Goal: Task Accomplishment & Management: Use online tool/utility

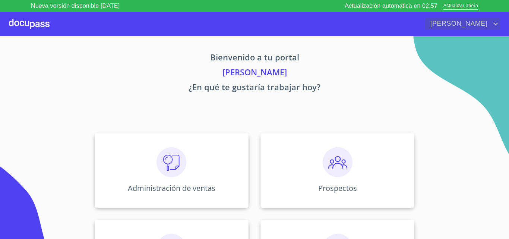
click at [492, 27] on icon "account of current user" at bounding box center [495, 23] width 9 height 9
click at [489, 26] on li "Salir" at bounding box center [488, 23] width 24 height 13
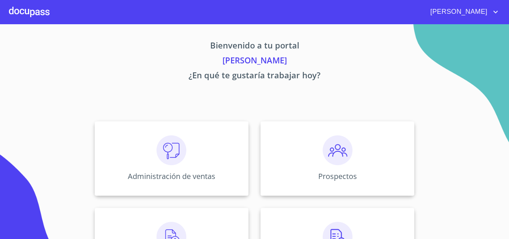
scroll to position [136, 0]
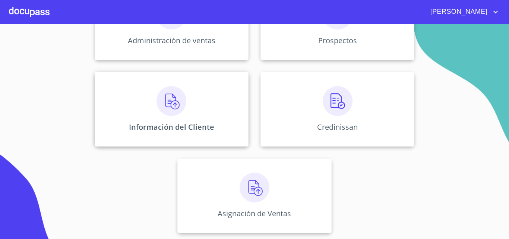
click at [194, 110] on div "Información del Cliente" at bounding box center [172, 109] width 154 height 74
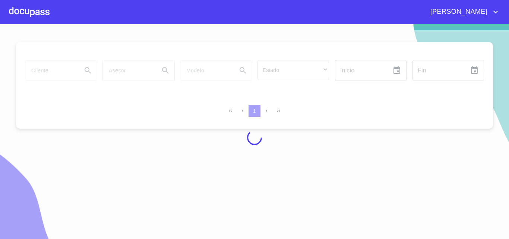
click at [11, 7] on div at bounding box center [29, 12] width 41 height 24
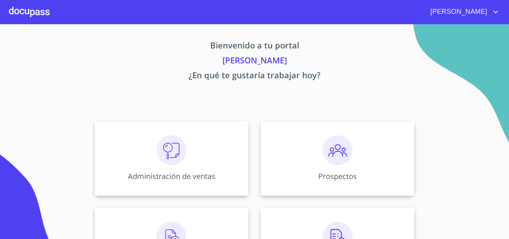
scroll to position [136, 0]
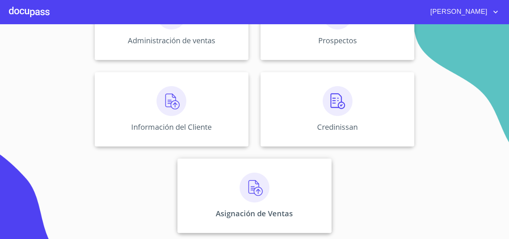
click at [241, 204] on div "Asignación de Ventas" at bounding box center [254, 195] width 154 height 74
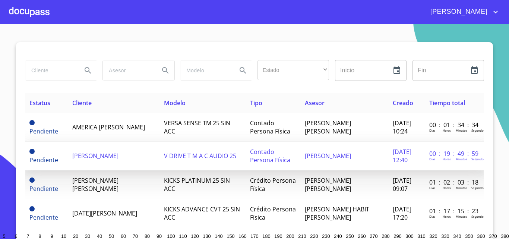
click at [104, 142] on td "[PERSON_NAME]" at bounding box center [113, 156] width 91 height 29
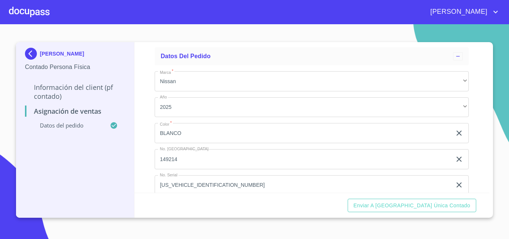
scroll to position [51, 0]
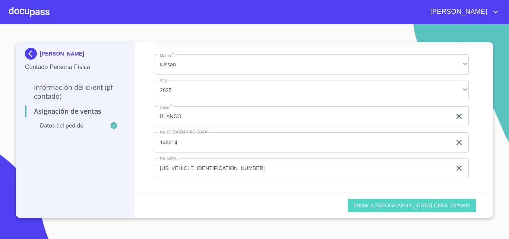
click at [432, 208] on span "Enviar a [GEOGRAPHIC_DATA] única contado" at bounding box center [411, 205] width 117 height 9
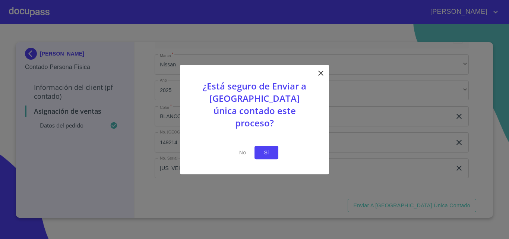
click at [264, 148] on span "Si" at bounding box center [266, 152] width 12 height 9
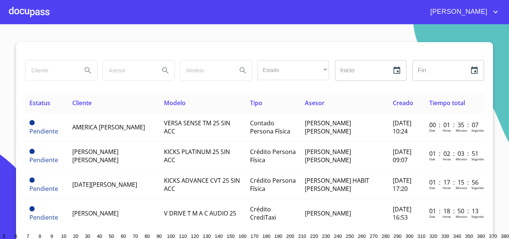
click at [16, 11] on div at bounding box center [29, 12] width 41 height 24
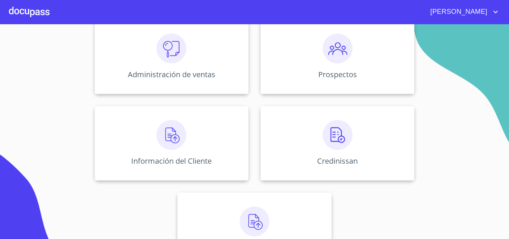
scroll to position [136, 0]
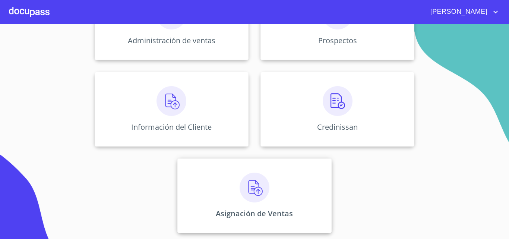
click at [235, 191] on div "Asignación de Ventas" at bounding box center [254, 195] width 154 height 74
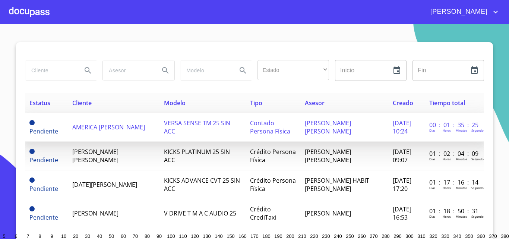
click at [92, 124] on span "AMERICA [PERSON_NAME]" at bounding box center [108, 127] width 73 height 8
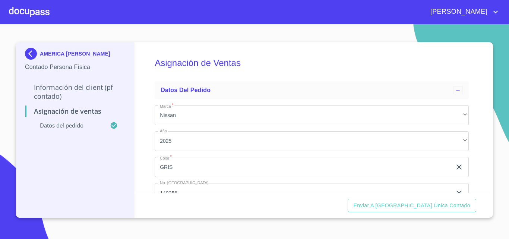
scroll to position [51, 0]
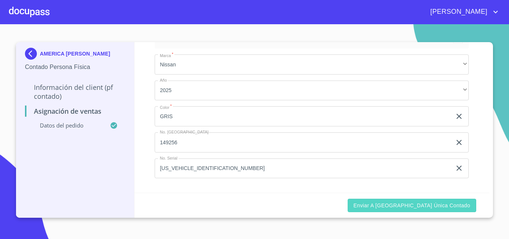
click at [413, 204] on span "Enviar a [GEOGRAPHIC_DATA] única contado" at bounding box center [411, 205] width 117 height 9
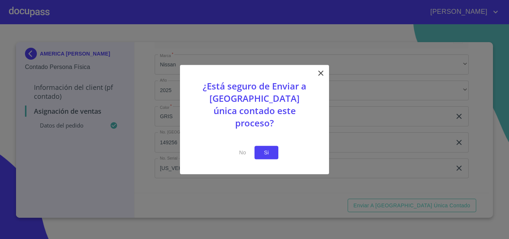
click at [266, 148] on span "Si" at bounding box center [266, 152] width 12 height 9
